Goal: Navigation & Orientation: Find specific page/section

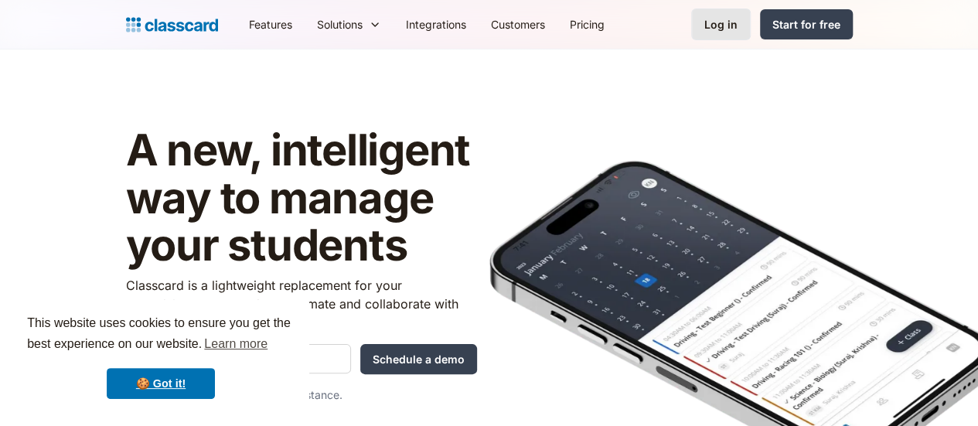
click at [738, 26] on div "Log in" at bounding box center [721, 24] width 33 height 16
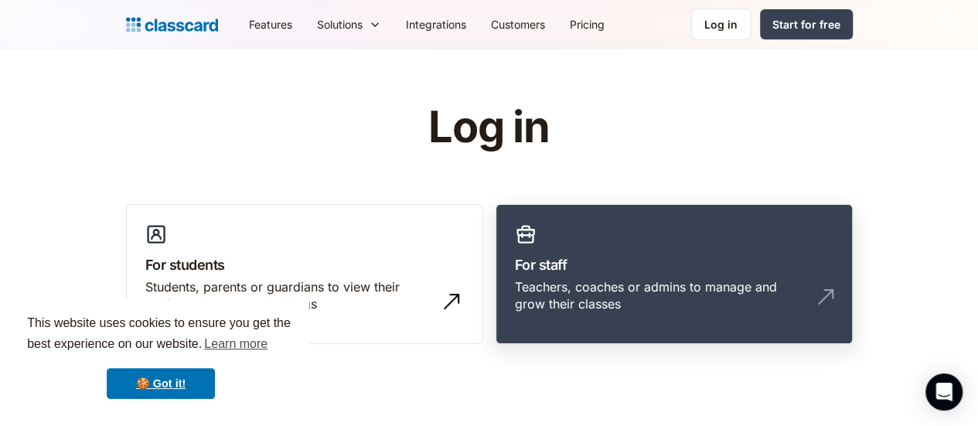
click at [521, 273] on h3 "For staff" at bounding box center [674, 264] width 319 height 21
